Goal: Information Seeking & Learning: Learn about a topic

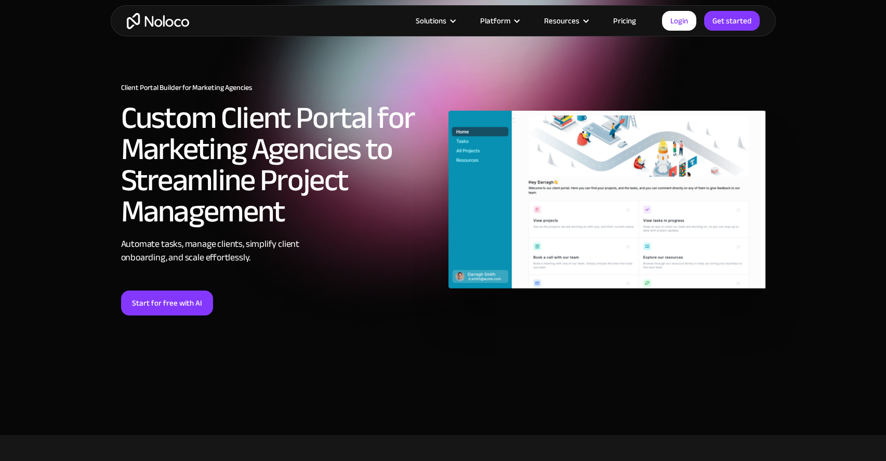
click at [626, 19] on link "Pricing" at bounding box center [624, 21] width 49 height 14
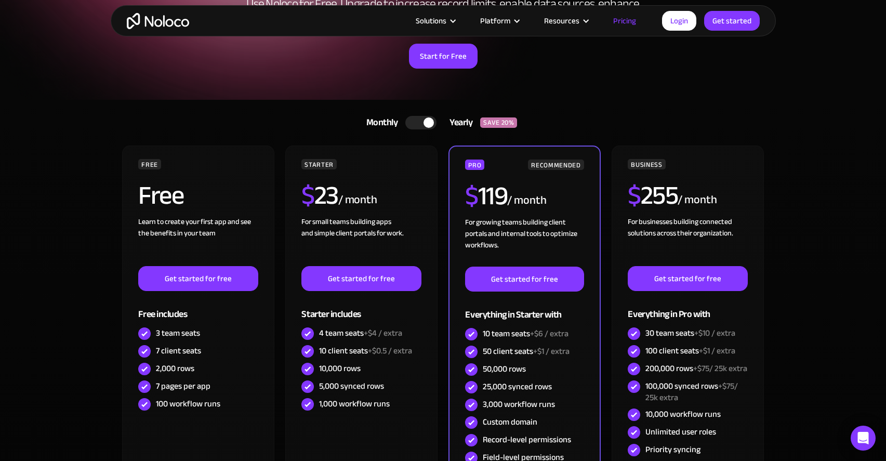
scroll to position [142, 0]
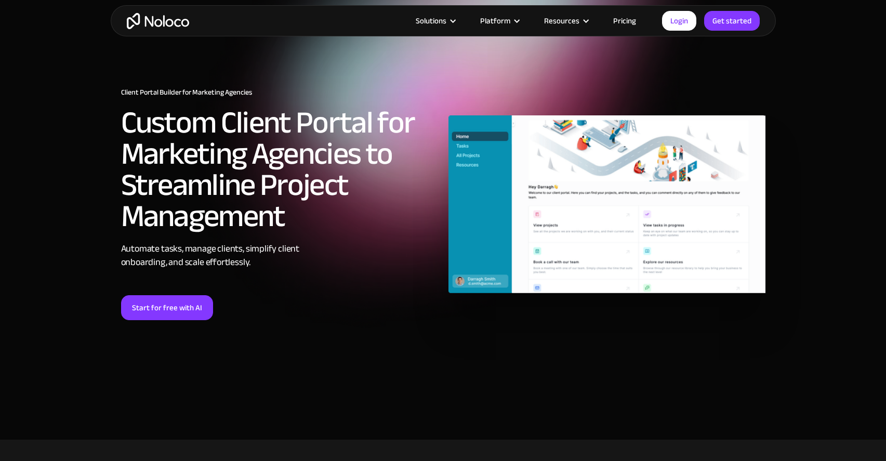
scroll to position [5, 0]
